Goal: Task Accomplishment & Management: Complete application form

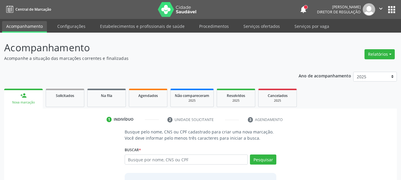
scroll to position [30, 0]
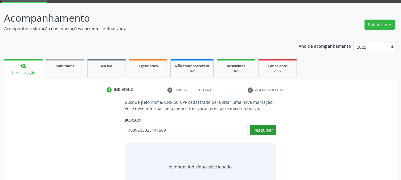
type input "7089603023141589"
click at [262, 132] on button "Pesquisar" at bounding box center [263, 130] width 26 height 10
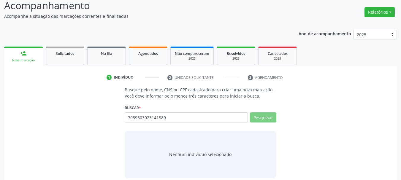
scroll to position [49, 0]
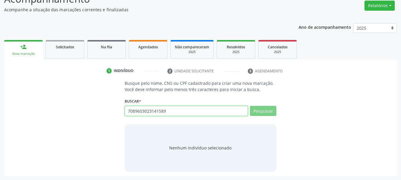
drag, startPoint x: 183, startPoint y: 113, endPoint x: 85, endPoint y: 116, distance: 97.4
click at [85, 116] on div "Busque pelo nome, CNS ou CPF cadastrado para criar uma nova marcação. Você deve…" at bounding box center [200, 125] width 384 height 91
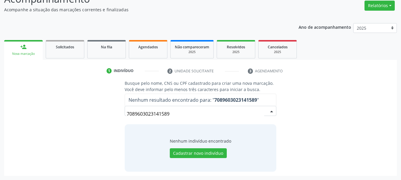
drag, startPoint x: 177, startPoint y: 115, endPoint x: 71, endPoint y: 112, distance: 106.3
click at [73, 111] on div "Busque pelo nome, CNS ou CPF cadastrado para criar uma nova marcação. Você deve…" at bounding box center [200, 125] width 384 height 91
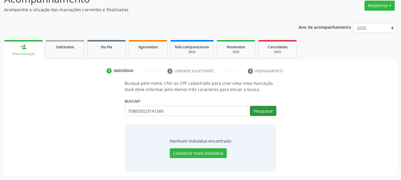
type input "708603023141589"
click at [268, 110] on button "Pesquisar" at bounding box center [263, 111] width 26 height 10
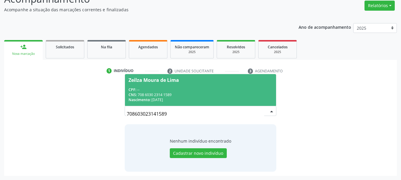
click at [171, 85] on span "Zeilza Moura de Lima CPF: -- CNS: 708 6030 2314 1589 Nascimento: 25/07/1964" at bounding box center [200, 90] width 151 height 32
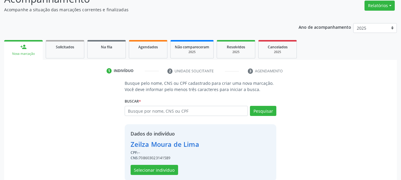
scroll to position [58, 0]
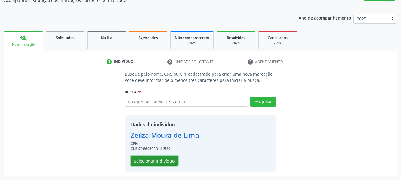
click at [169, 158] on button "Selecionar indivíduo" at bounding box center [154, 161] width 47 height 10
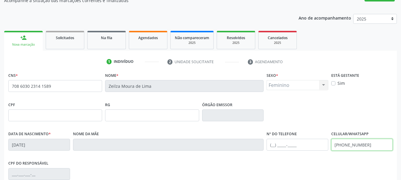
drag, startPoint x: 375, startPoint y: 147, endPoint x: 270, endPoint y: 145, distance: 104.8
click at [269, 145] on div "Data de nascimento * 25/07/1964 Nome da mãe Nº do Telefone Celular/WhatsApp (87…" at bounding box center [200, 144] width 387 height 29
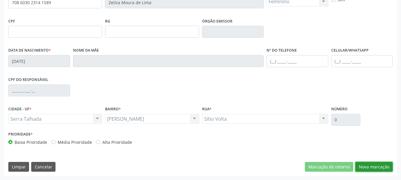
click at [375, 169] on button "Nova marcação" at bounding box center [373, 167] width 37 height 10
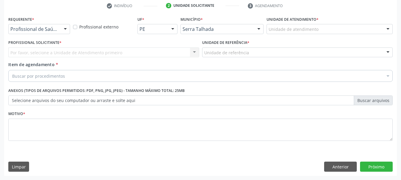
scroll to position [114, 0]
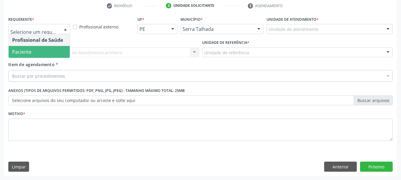
drag, startPoint x: 37, startPoint y: 47, endPoint x: 38, endPoint y: 52, distance: 4.5
click at [37, 48] on span "Paciente" at bounding box center [39, 52] width 61 height 12
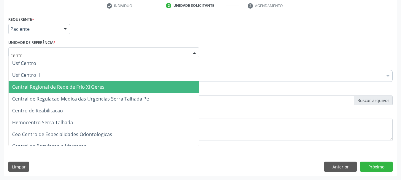
type input "centro"
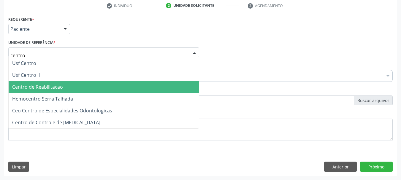
click at [60, 83] on span "Centro de Reabilitacao" at bounding box center [104, 87] width 190 height 12
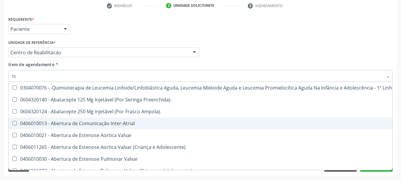
type input "tsh"
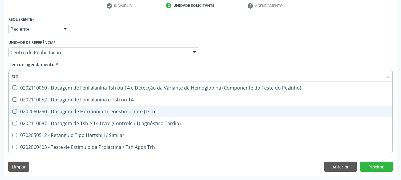
click at [107, 112] on div "0202060250 - Dosagem de Hormonio Tireoestimulante (Tsh)" at bounding box center [200, 111] width 377 height 5
checkbox \(Tsh\) "true"
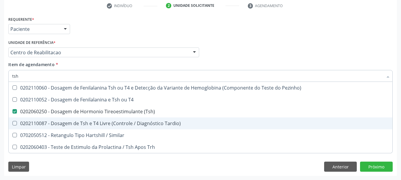
type input "ts"
checkbox \(Tsh\) "false"
checkbox Tardio\) "true"
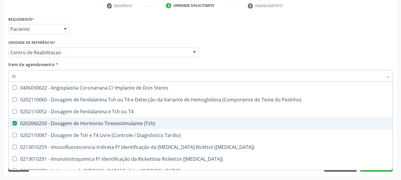
type input "t"
checkbox \(Tsh\) "false"
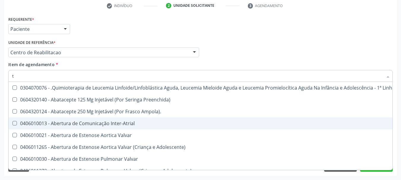
type input "t4"
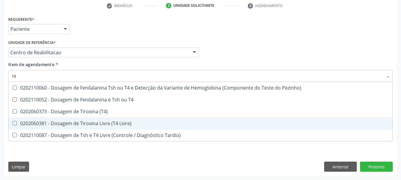
click at [110, 122] on div "0202060381 - Dosagem de Tiroxina Livre (T4 Livre)" at bounding box center [200, 123] width 377 height 5
checkbox Livre\) "true"
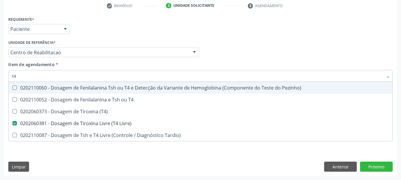
click at [274, 42] on div "Profissional Solicitante Por favor, selecione a Unidade de Atendimento primeiro…" at bounding box center [200, 49] width 387 height 23
checkbox T4 "true"
checkbox \(T4\) "true"
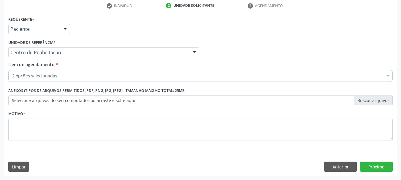
scroll to position [0, 0]
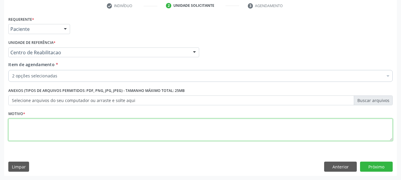
click at [46, 128] on textarea at bounding box center [200, 130] width 384 height 23
type textarea "..."
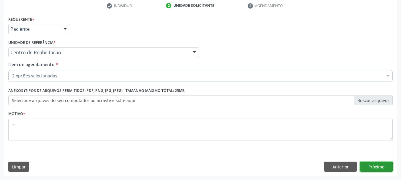
click at [384, 165] on button "Próximo" at bounding box center [376, 167] width 33 height 10
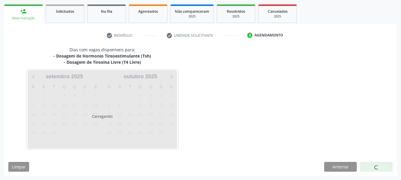
scroll to position [84, 0]
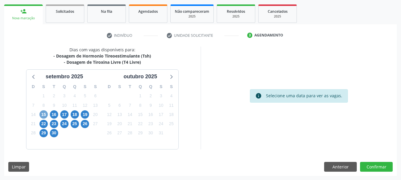
click at [43, 112] on span "15" at bounding box center [43, 114] width 8 height 8
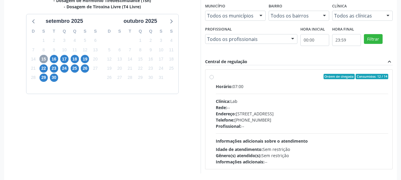
scroll to position [144, 0]
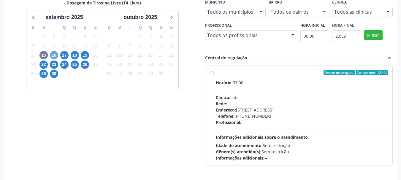
click at [55, 53] on span "16" at bounding box center [54, 55] width 8 height 8
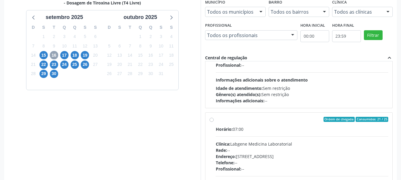
scroll to position [59, 0]
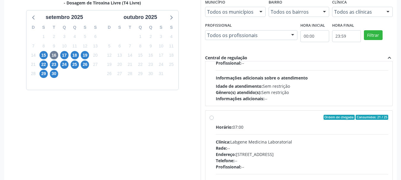
click at [211, 115] on div "Ordem de chegada Consumidos: 21 / 25 Horário: 07:00 Clínica: Labgene Medicina L…" at bounding box center [299, 160] width 179 height 91
radio input "true"
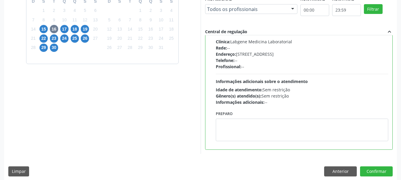
scroll to position [175, 0]
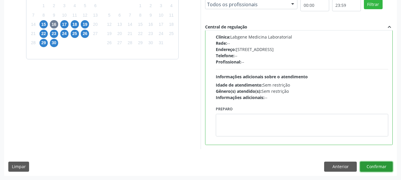
click at [383, 169] on button "Confirmar" at bounding box center [376, 167] width 33 height 10
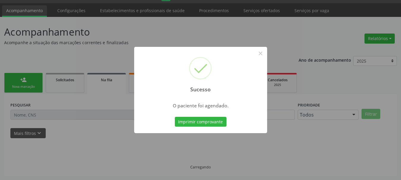
scroll to position [16, 0]
click at [185, 123] on button "Imprimir comprovante" at bounding box center [201, 122] width 52 height 10
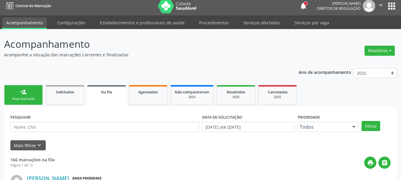
scroll to position [0, 0]
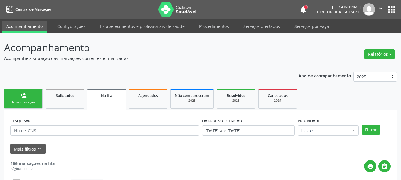
click at [394, 7] on button "apps" at bounding box center [391, 9] width 10 height 10
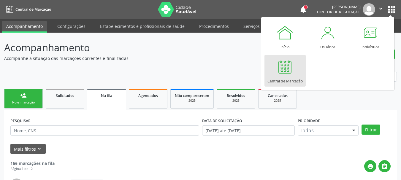
click at [294, 74] on link "Central de Marcação" at bounding box center [284, 71] width 41 height 32
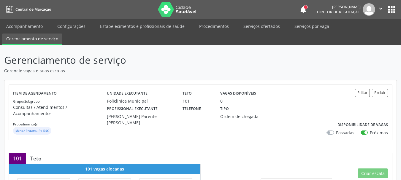
click at [389, 9] on button "apps" at bounding box center [391, 9] width 10 height 10
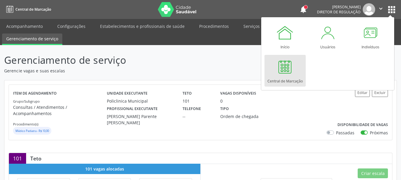
click at [296, 67] on link "Central de Marcação" at bounding box center [284, 71] width 41 height 32
